Goal: Find specific page/section: Find specific page/section

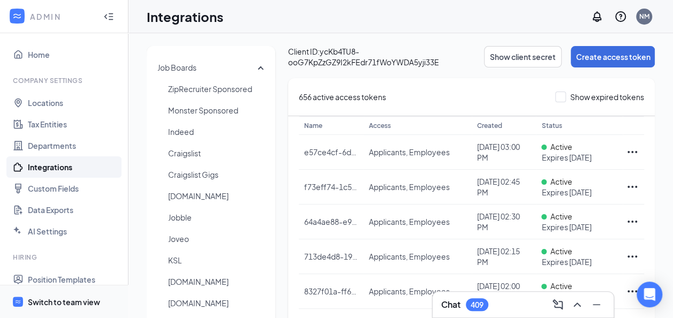
click at [37, 297] on div "Switch to team view" at bounding box center [64, 302] width 72 height 11
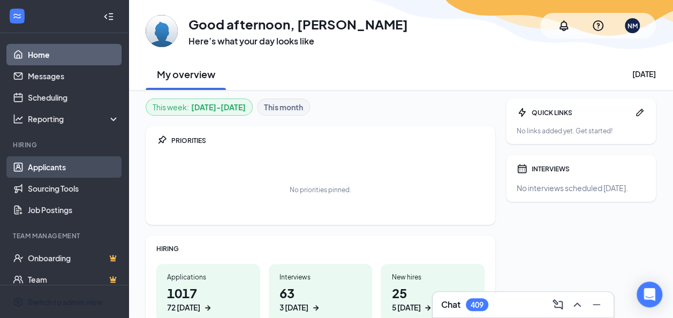
click at [59, 168] on link "Applicants" at bounding box center [74, 166] width 92 height 21
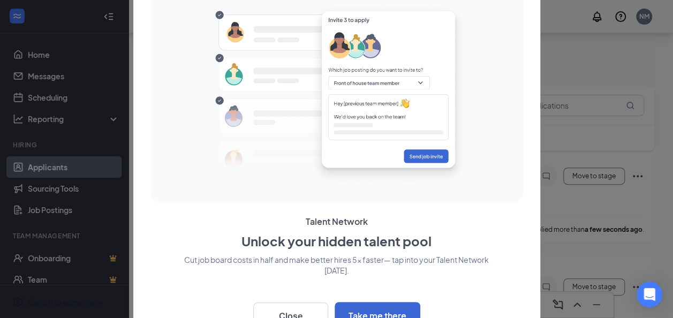
scroll to position [25, 0]
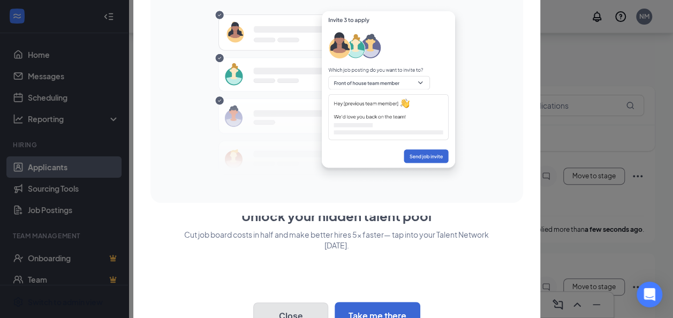
click at [295, 312] on button "Close" at bounding box center [290, 316] width 75 height 27
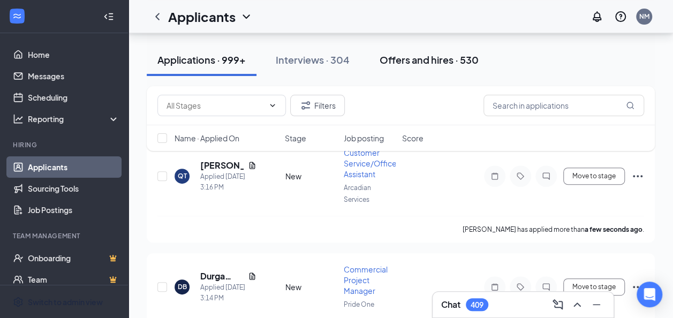
click at [412, 57] on div "Offers and hires · 530" at bounding box center [429, 59] width 99 height 13
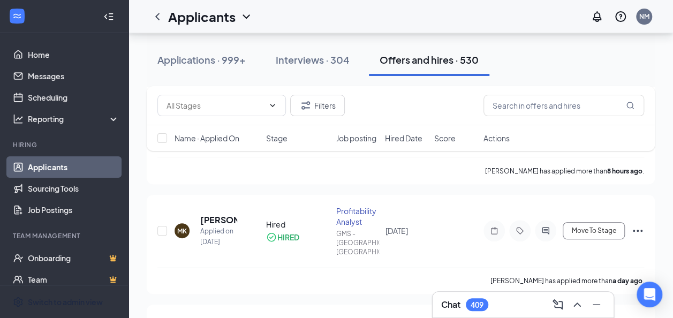
scroll to position [210, 0]
